Goal: Find specific page/section: Find specific page/section

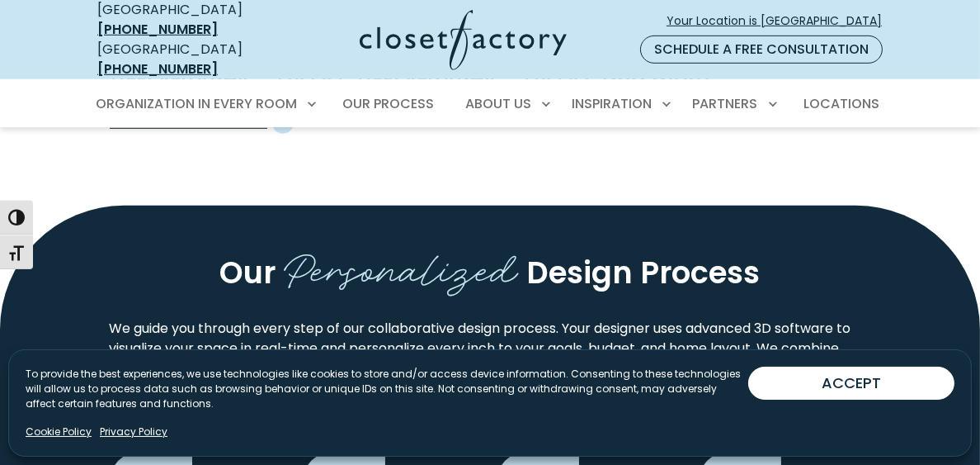
scroll to position [1238, 0]
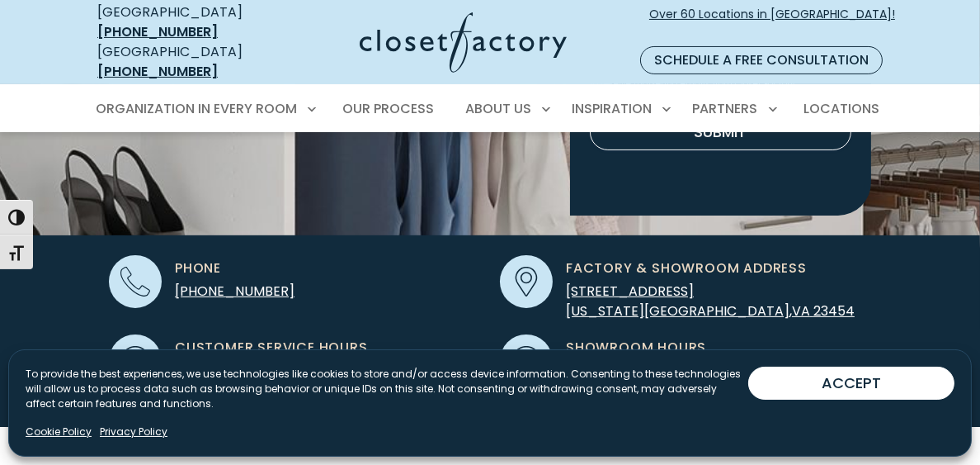
scroll to position [495, 0]
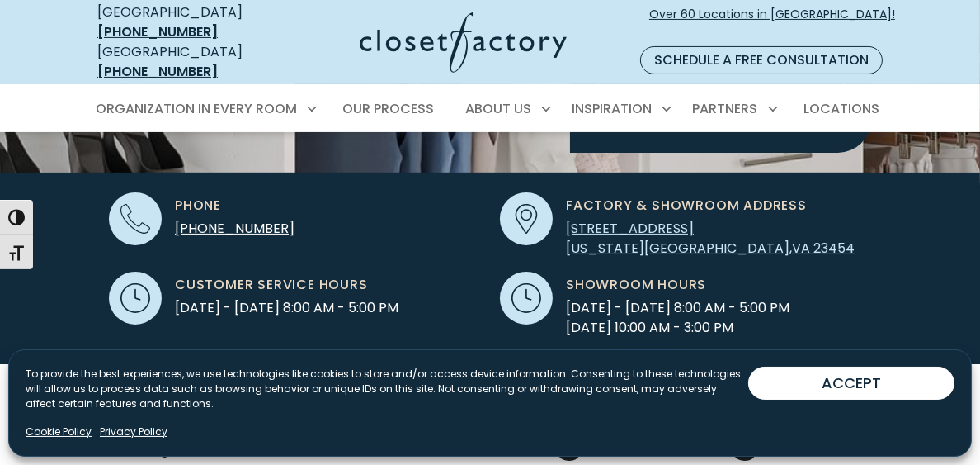
click at [637, 223] on span "[STREET_ADDRESS]" at bounding box center [630, 228] width 128 height 19
click at [880, 99] on span "Locations" at bounding box center [842, 108] width 76 height 19
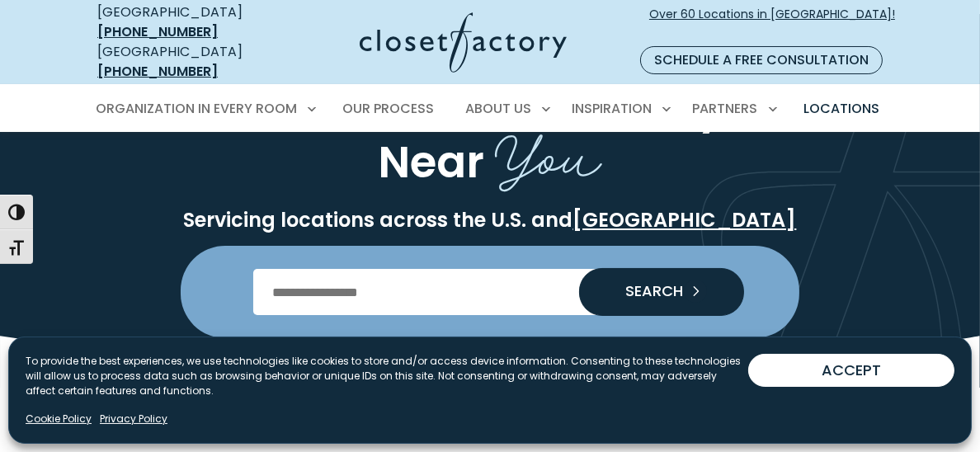
scroll to position [165, 0]
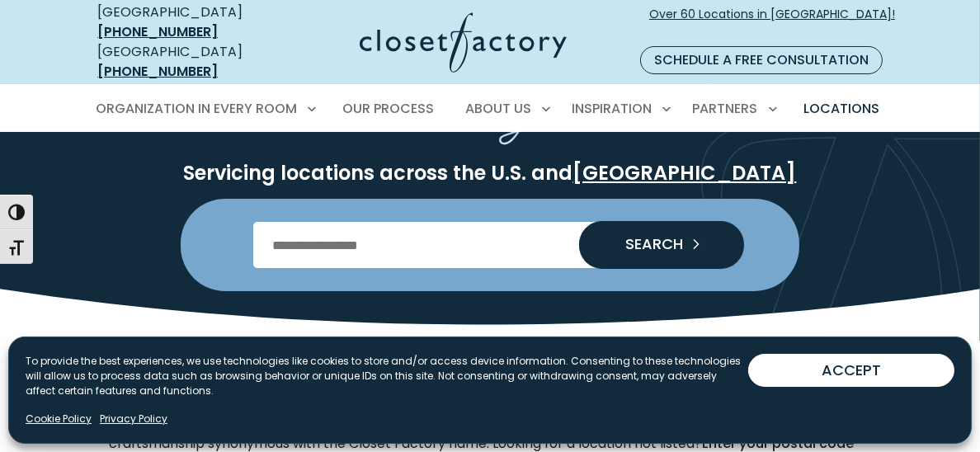
click at [452, 233] on input "Enter Postal Code" at bounding box center [490, 245] width 474 height 46
type input "*****"
click at [634, 237] on span "SEARCH" at bounding box center [647, 244] width 71 height 15
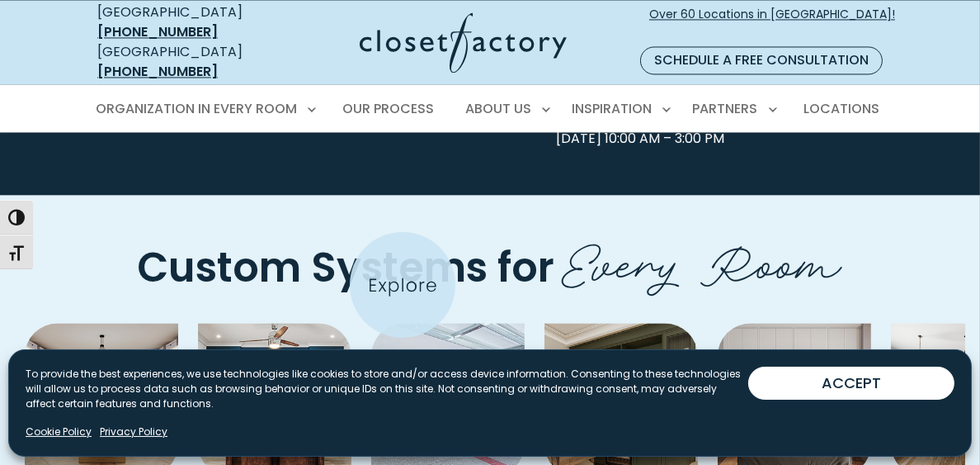
scroll to position [4373, 0]
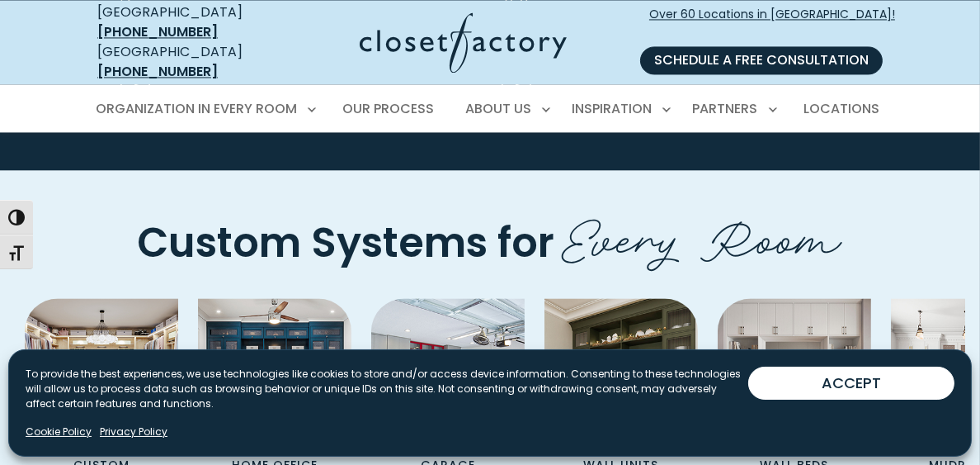
click at [795, 46] on link "Schedule a Free Consultation" at bounding box center [761, 60] width 243 height 28
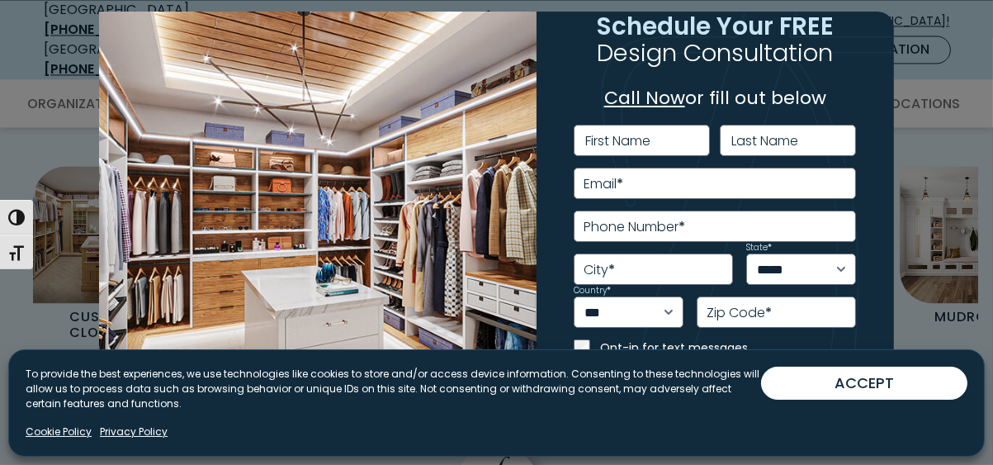
scroll to position [46, 0]
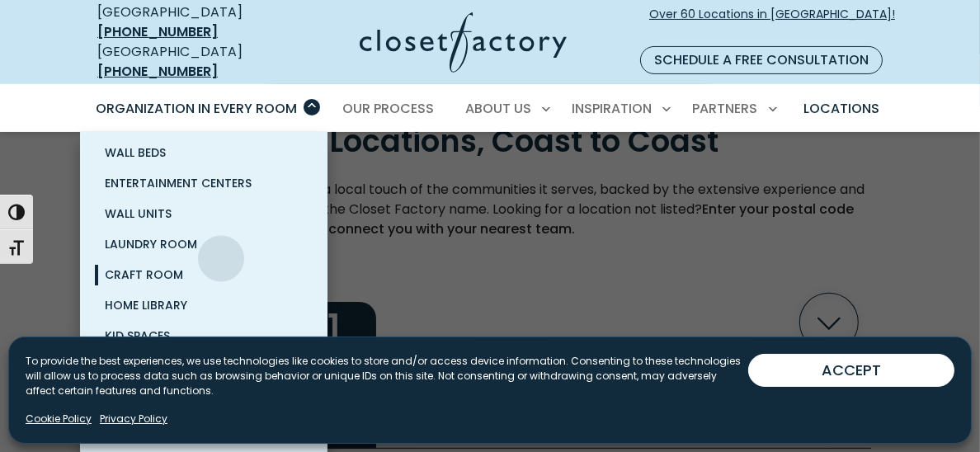
scroll to position [413, 0]
